Goal: Check status: Check status

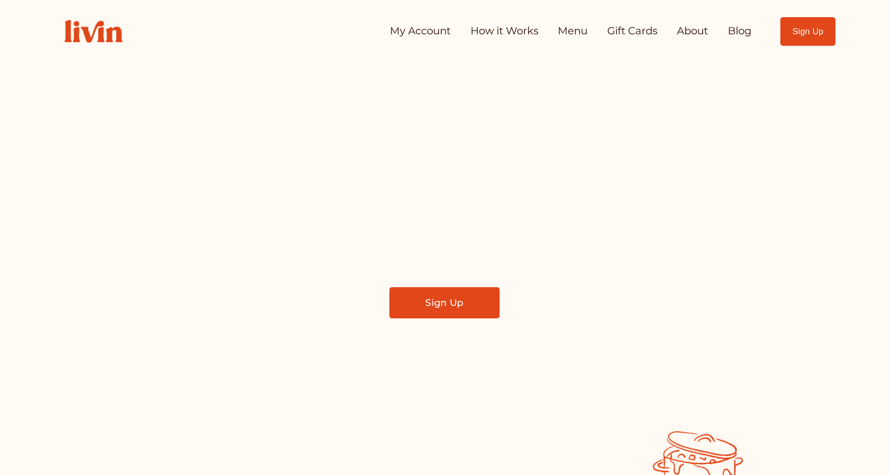
click at [425, 34] on link "My Account" at bounding box center [420, 31] width 61 height 21
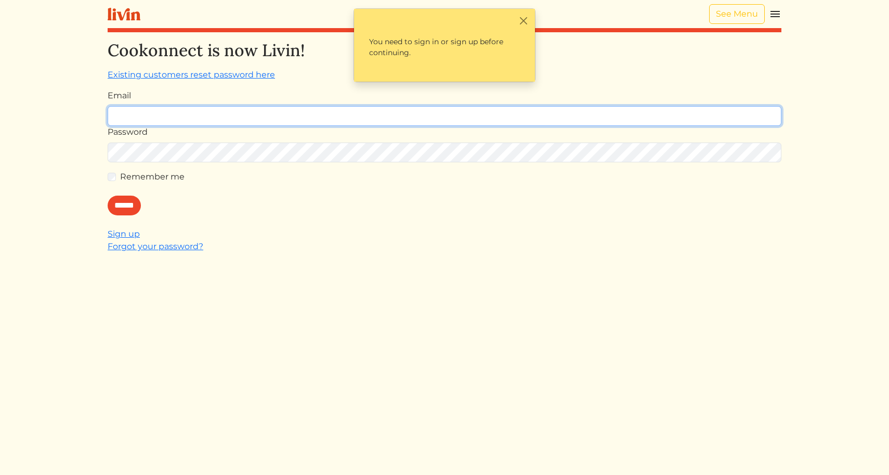
type input "**********"
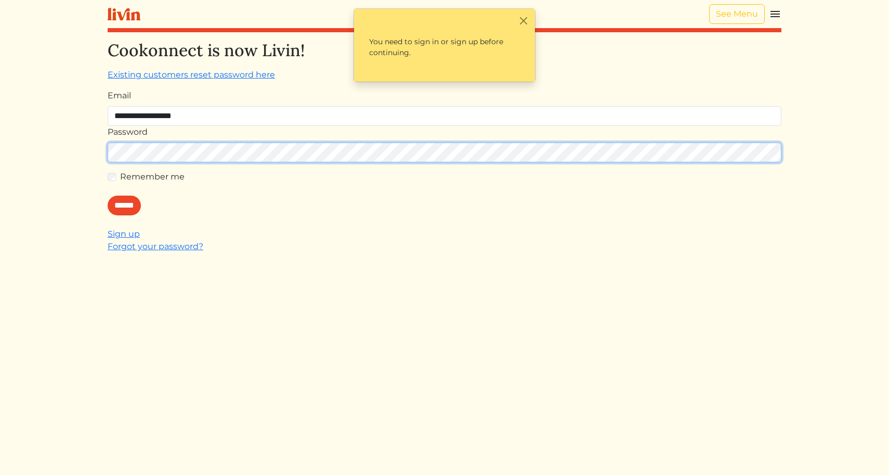
click at [127, 205] on input "******" at bounding box center [124, 205] width 33 height 20
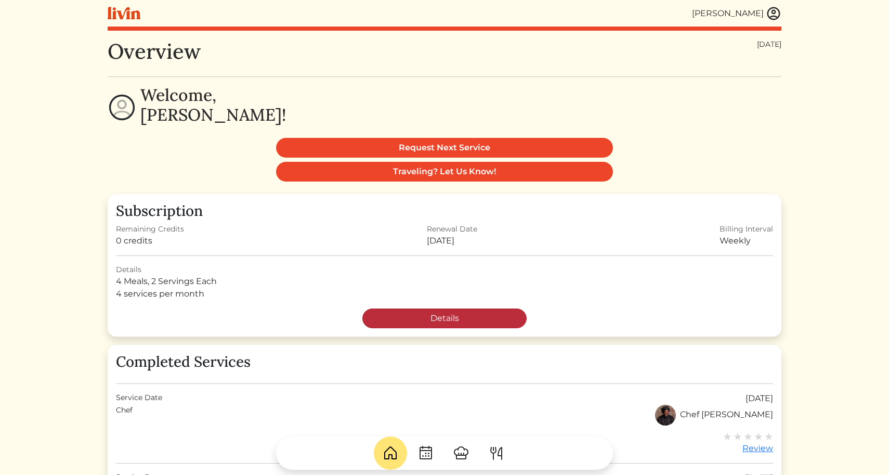
click at [401, 320] on link "Details" at bounding box center [444, 318] width 164 height 20
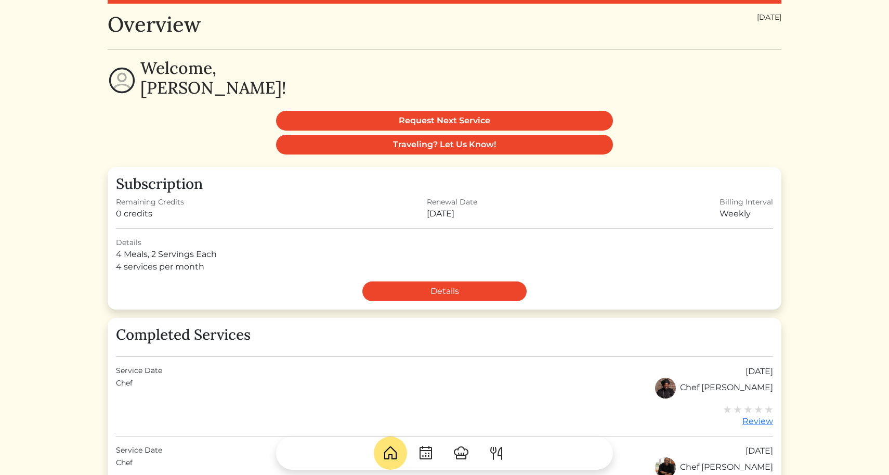
scroll to position [28, 0]
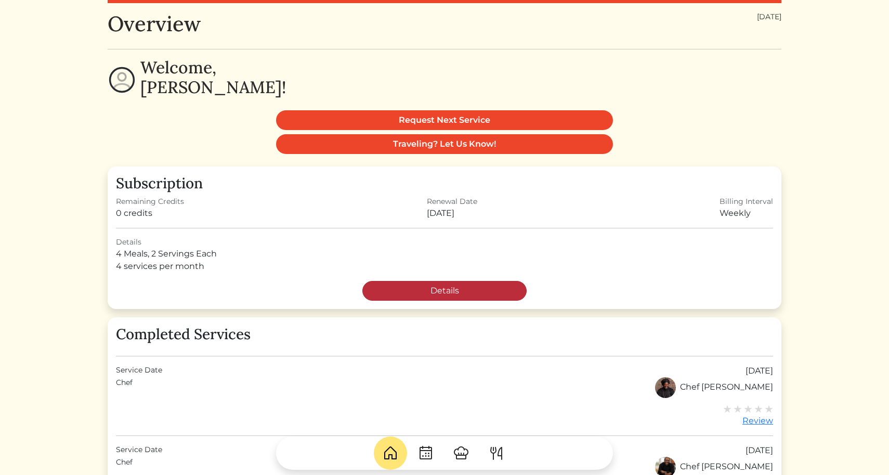
click at [431, 284] on link "Details" at bounding box center [444, 291] width 164 height 20
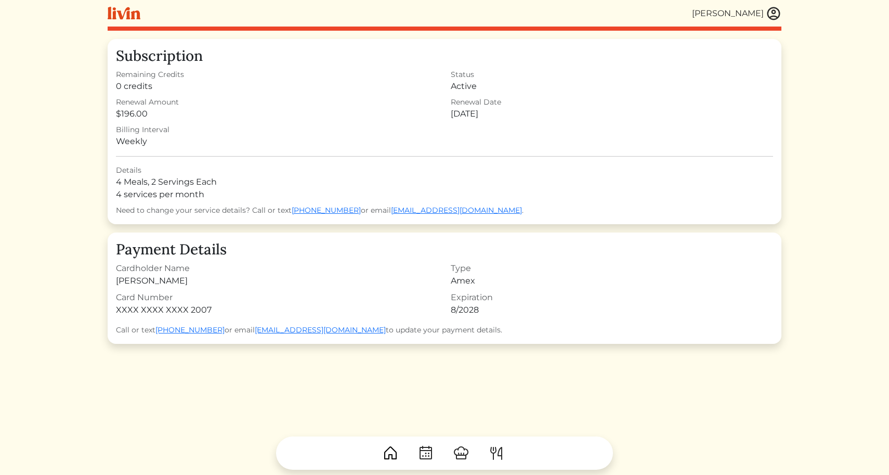
click at [772, 13] on img at bounding box center [774, 14] width 16 height 16
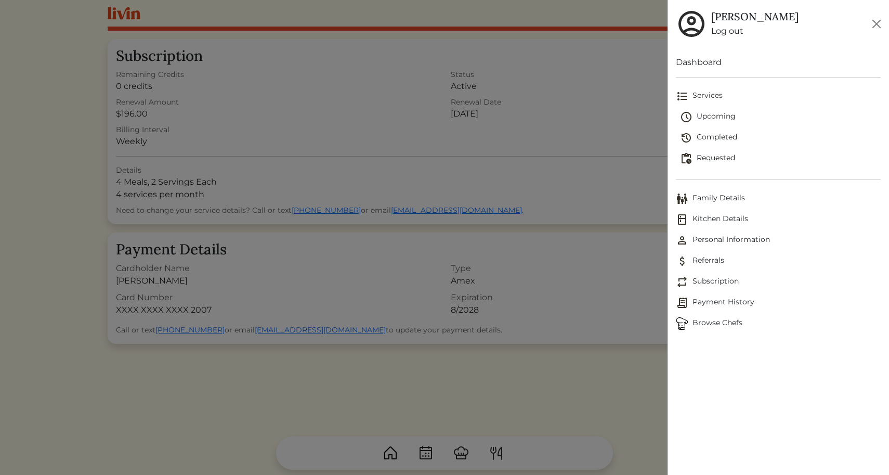
click at [708, 136] on span "Completed" at bounding box center [780, 137] width 201 height 12
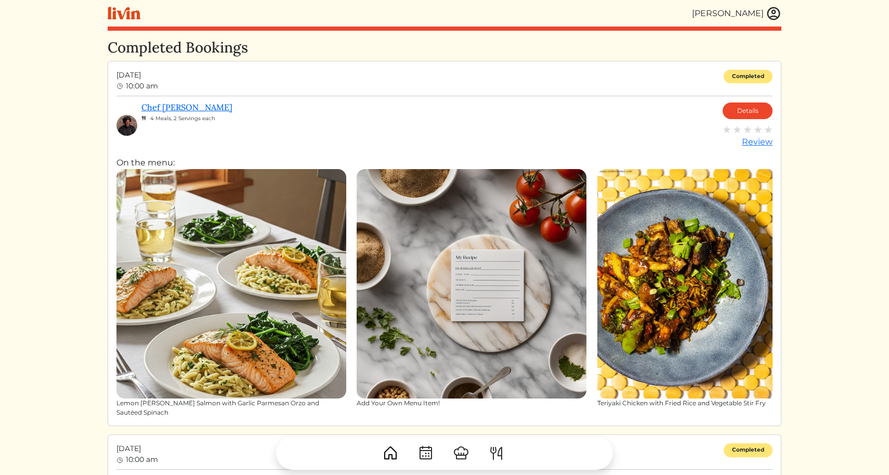
click at [775, 17] on img at bounding box center [774, 14] width 16 height 16
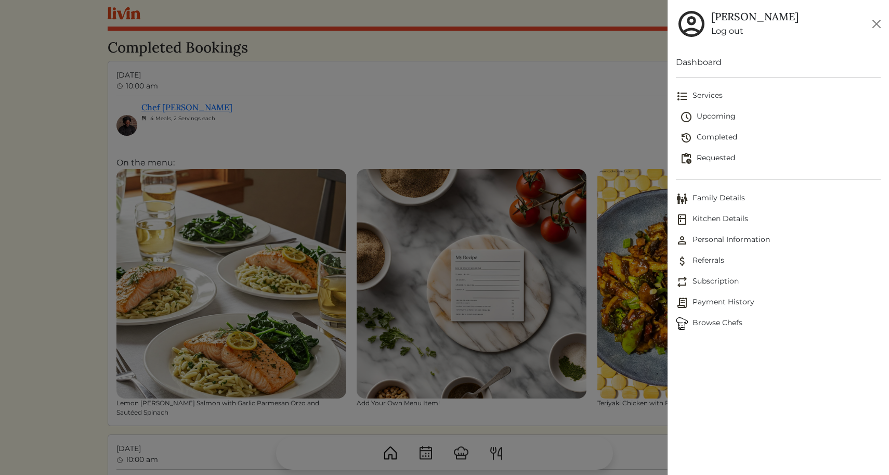
click at [721, 115] on span "Upcoming" at bounding box center [780, 117] width 201 height 12
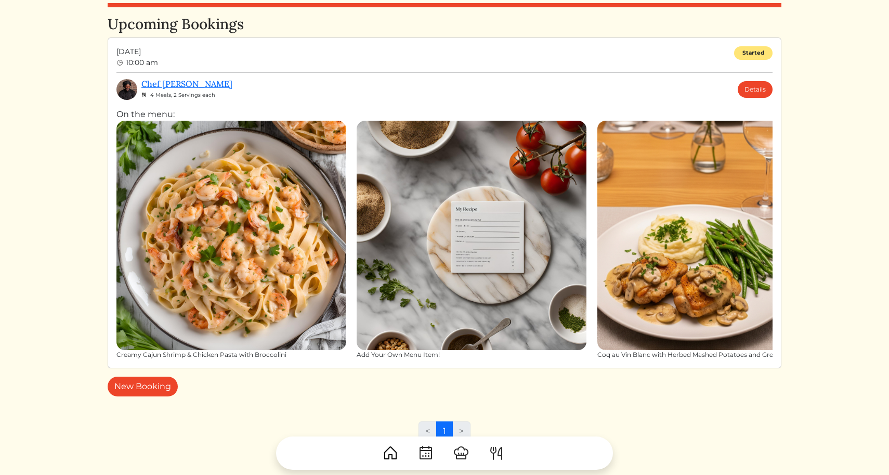
scroll to position [26, 0]
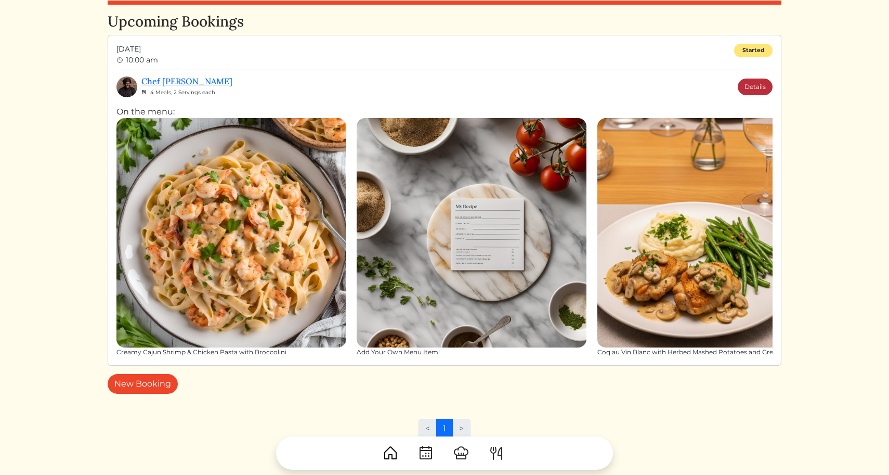
click at [754, 87] on link "Details" at bounding box center [755, 86] width 35 height 17
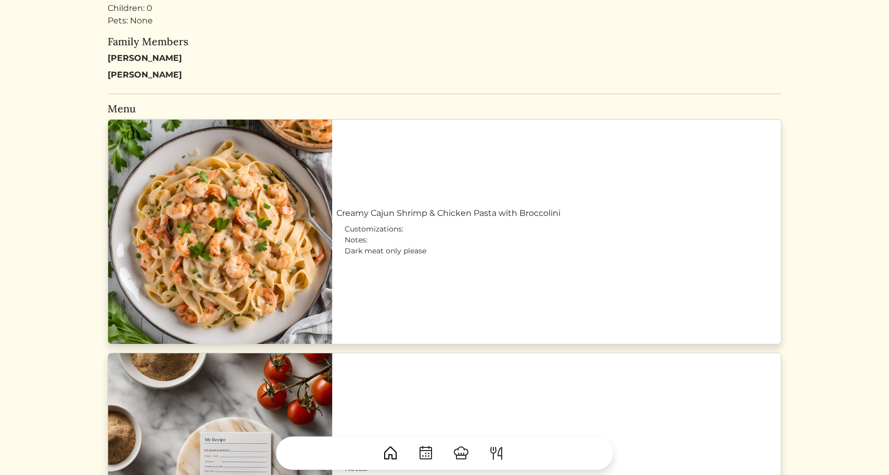
scroll to position [356, 0]
